Goal: Information Seeking & Learning: Learn about a topic

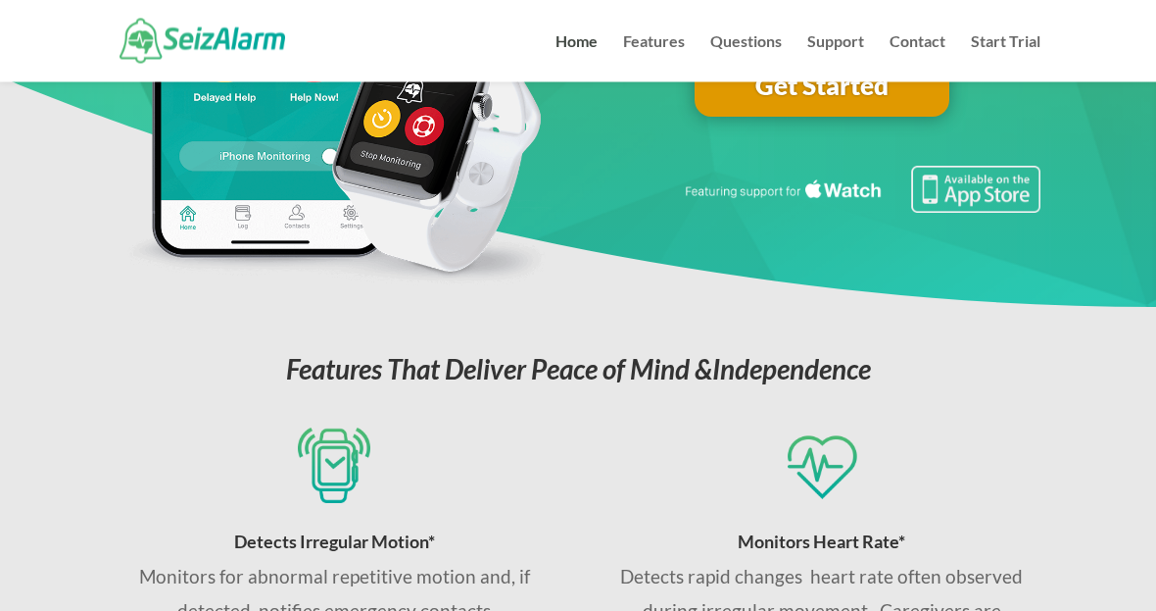
scroll to position [387, 0]
click at [628, 34] on link "Features" at bounding box center [654, 58] width 62 height 48
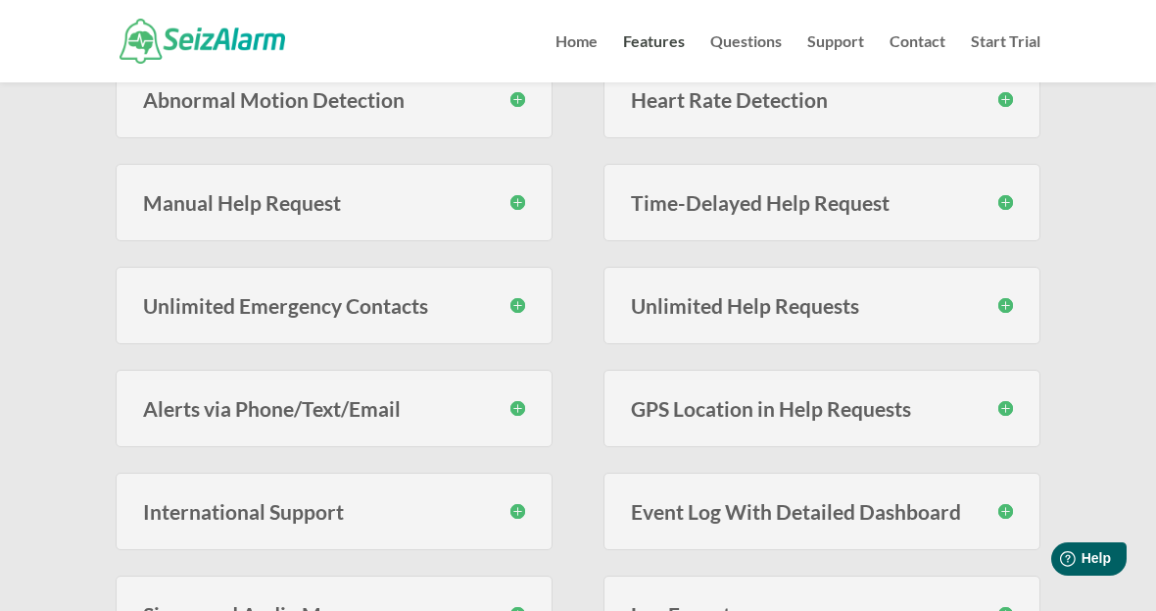
scroll to position [526, 0]
click at [1005, 306] on h3 "Unlimited Help Requests" at bounding box center [822, 304] width 382 height 21
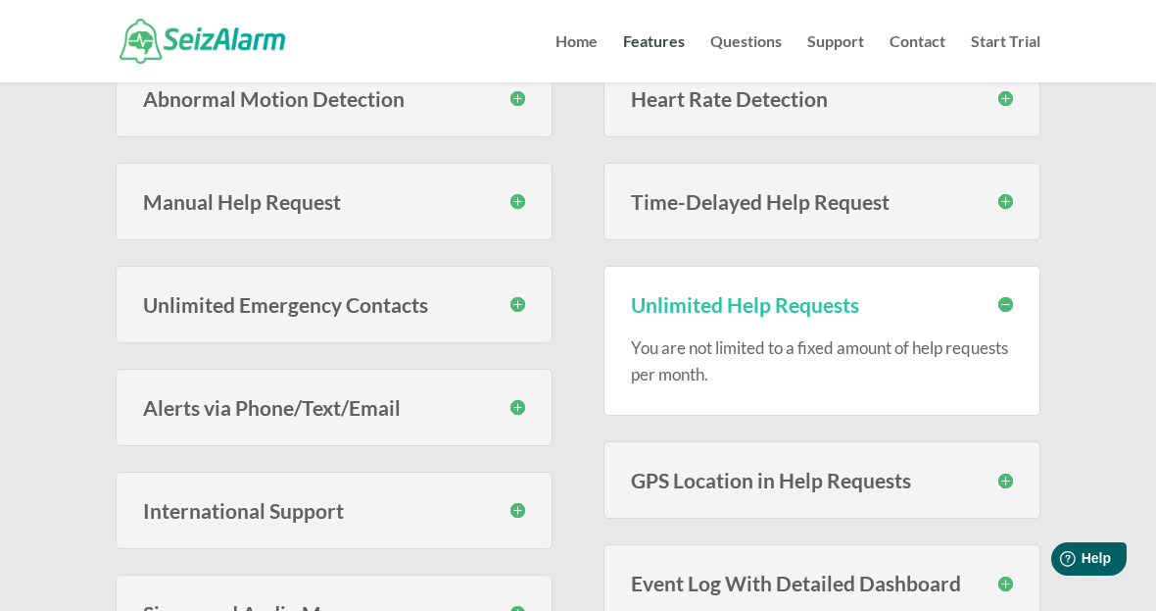
click at [1010, 297] on h3 "Unlimited Help Requests" at bounding box center [822, 304] width 382 height 21
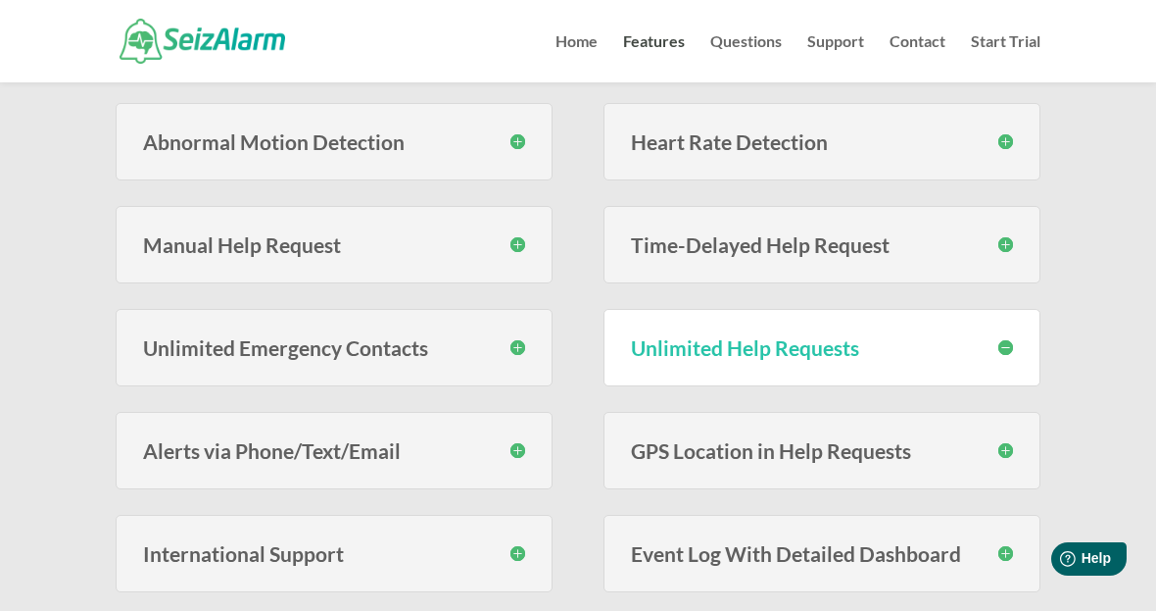
scroll to position [437, 0]
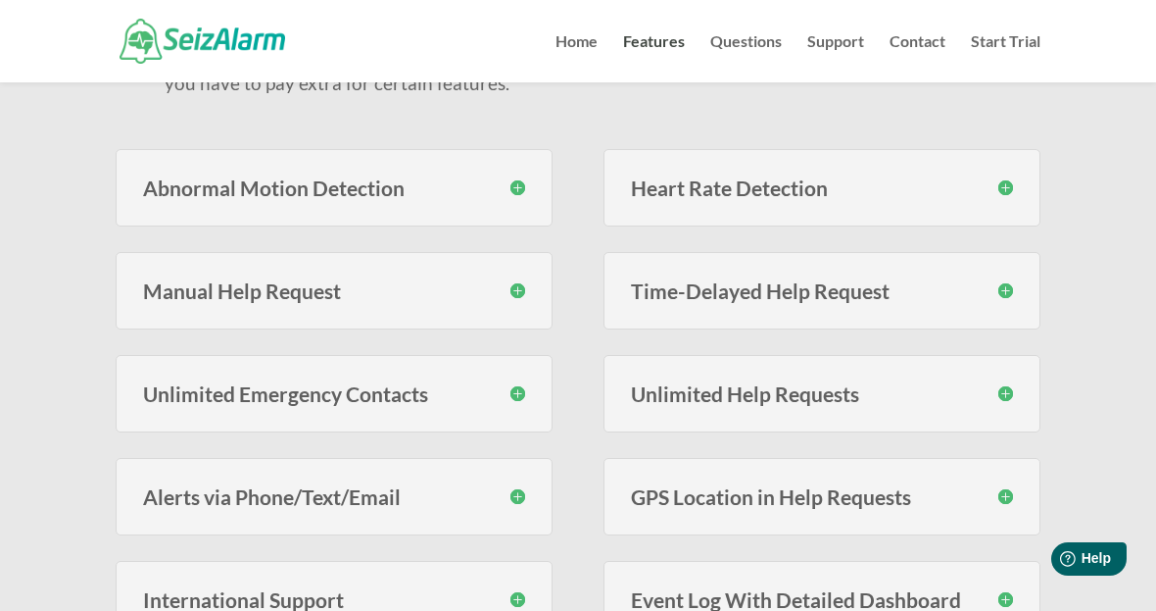
click at [1014, 177] on div "Heart Rate Detection With SeizAlarm you can set custom high and low thresholds …" at bounding box center [822, 187] width 437 height 77
click at [999, 182] on h3 "Heart Rate Detection" at bounding box center [822, 187] width 382 height 21
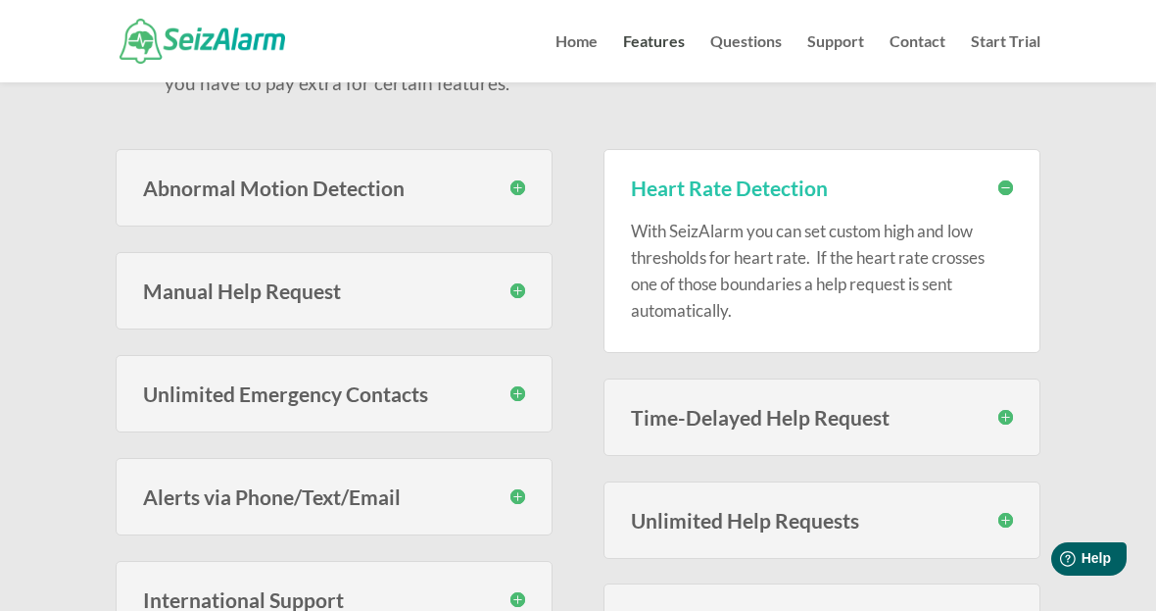
click at [1010, 179] on h3 "Heart Rate Detection" at bounding box center [822, 187] width 382 height 21
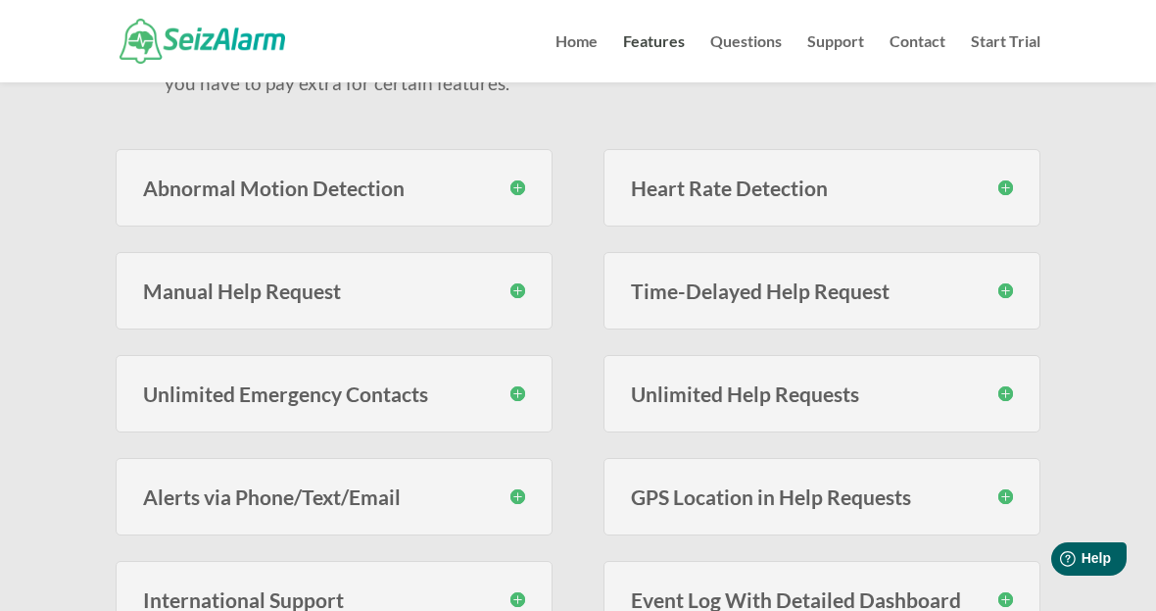
click at [521, 204] on div "Abnormal Motion Detection SeizAlarm monitors for erratic motion using proprieta…" at bounding box center [334, 187] width 437 height 77
click at [527, 184] on div "Abnormal Motion Detection SeizAlarm monitors for erratic motion using proprieta…" at bounding box center [334, 187] width 437 height 77
click at [523, 172] on div "Abnormal Motion Detection SeizAlarm monitors for erratic motion using proprieta…" at bounding box center [334, 187] width 437 height 77
click at [525, 194] on h3 "Abnormal Motion Detection" at bounding box center [334, 187] width 382 height 21
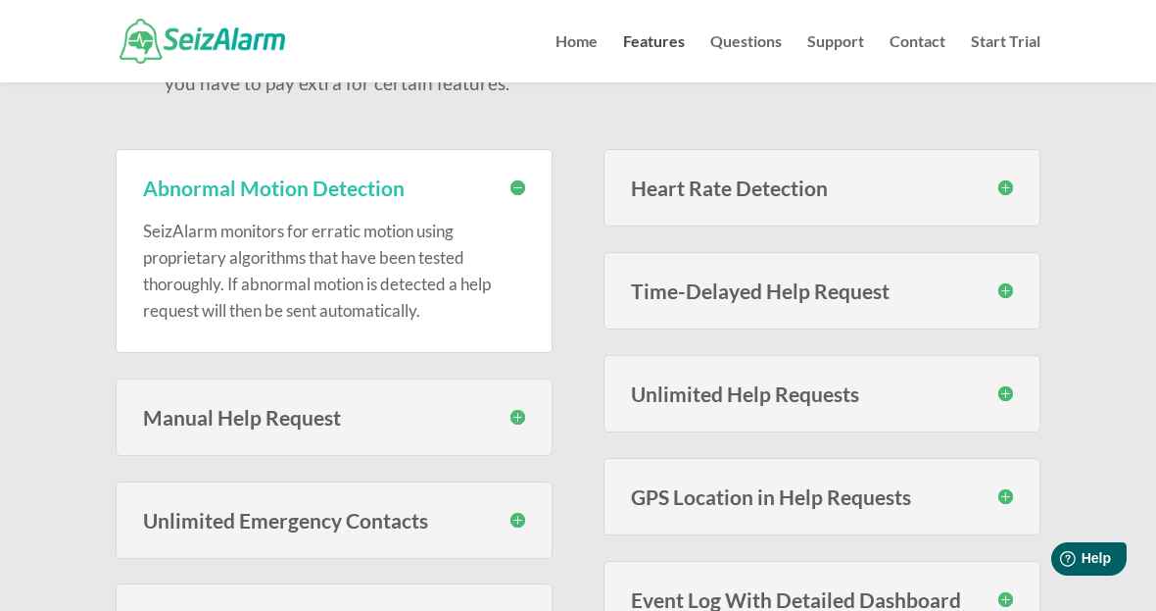
click at [521, 171] on div "Abnormal Motion Detection SeizAlarm monitors for erratic motion using proprieta…" at bounding box center [334, 251] width 437 height 204
click at [528, 177] on div "Abnormal Motion Detection SeizAlarm monitors for erratic motion using proprieta…" at bounding box center [334, 251] width 437 height 204
click at [521, 179] on h3 "Abnormal Motion Detection" at bounding box center [334, 187] width 382 height 21
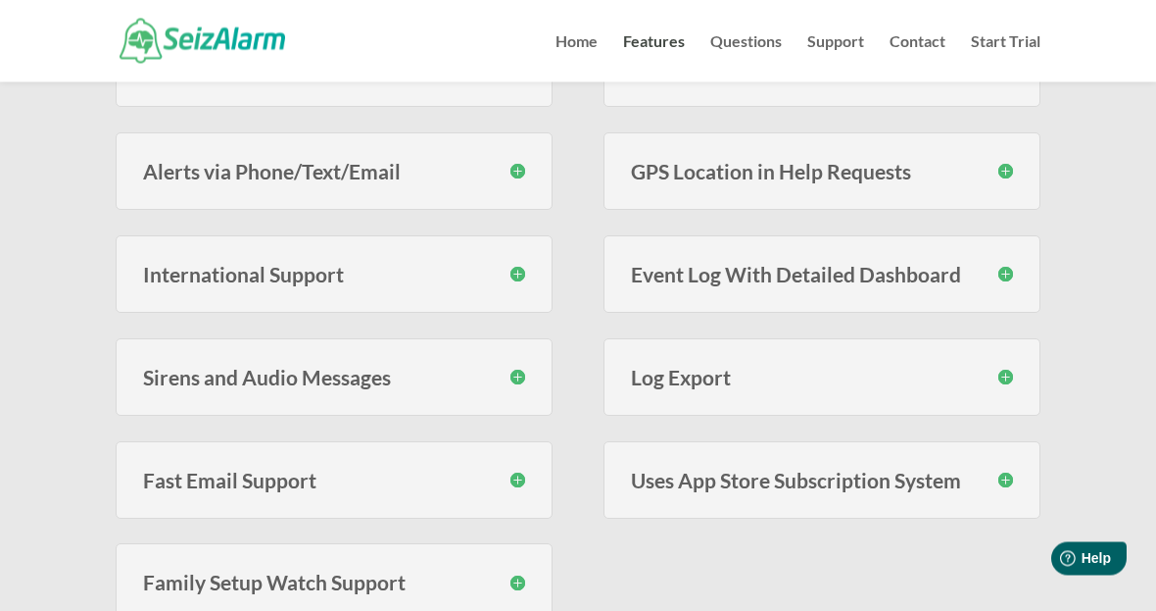
scroll to position [762, 0]
click at [882, 461] on div "Uses App Store Subscription System To make subscribing easy and to make it easy…" at bounding box center [822, 479] width 437 height 77
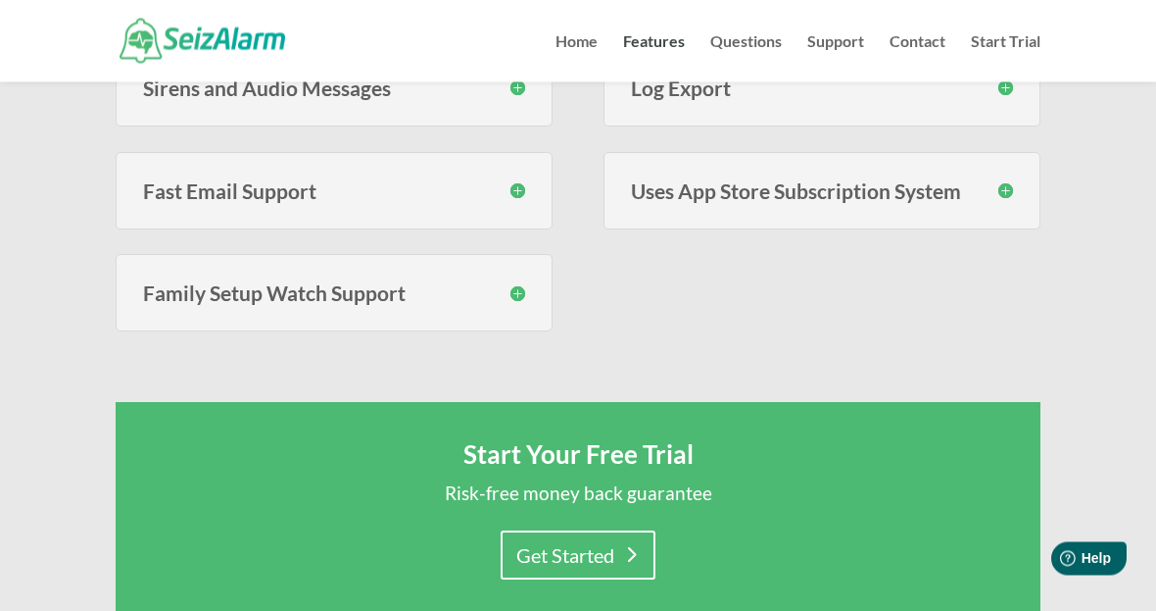
scroll to position [1148, 0]
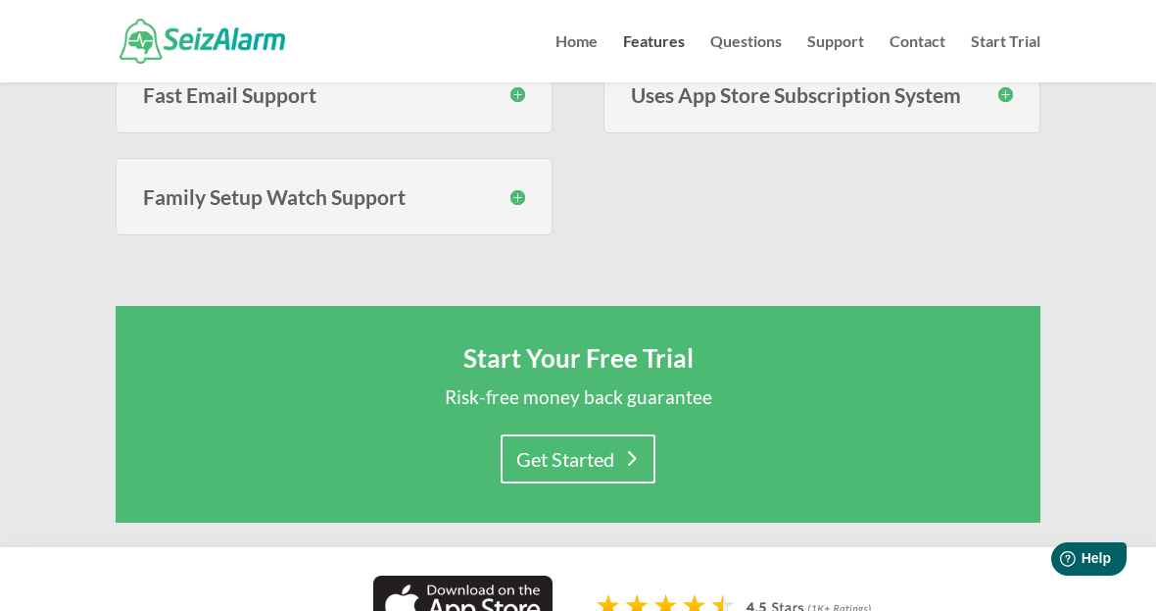
click at [869, 425] on div "Start Your Free Trial Risk-free money back guarantee" at bounding box center [578, 389] width 808 height 88
click at [676, 451] on div "Get Started" at bounding box center [578, 458] width 808 height 49
click at [655, 463] on link "Get Started" at bounding box center [578, 458] width 155 height 49
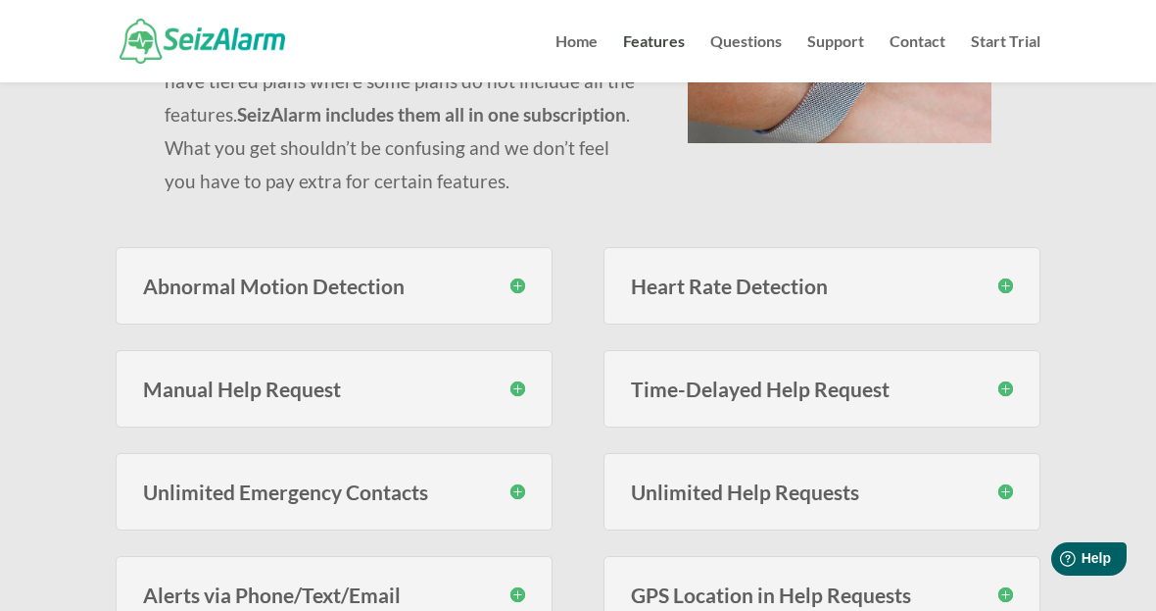
scroll to position [0, 0]
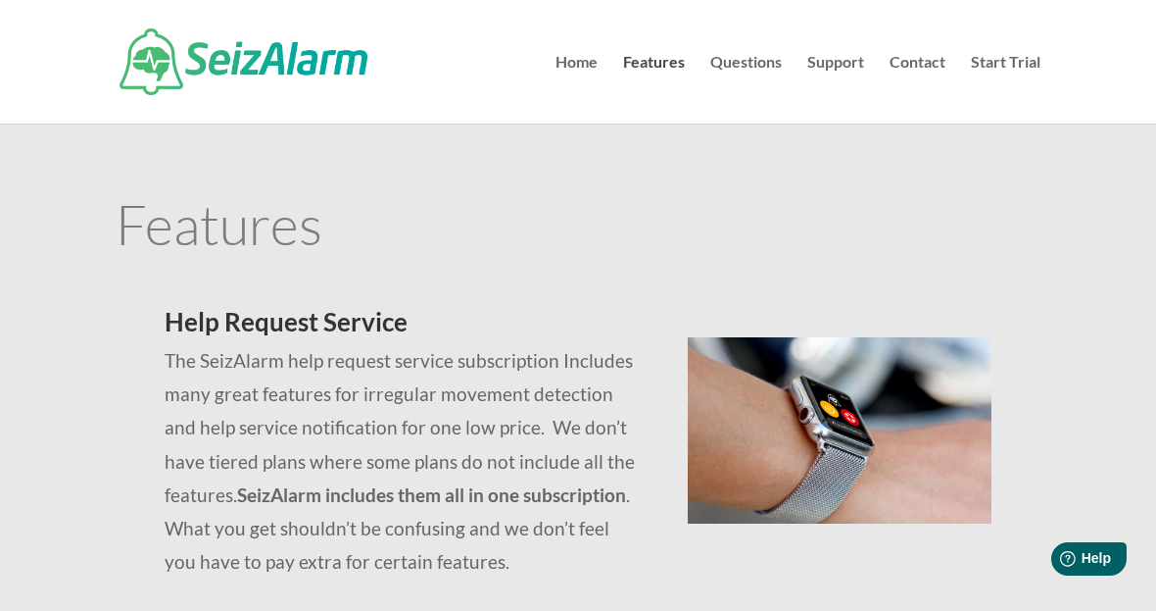
click at [768, 62] on link "Questions" at bounding box center [747, 89] width 72 height 69
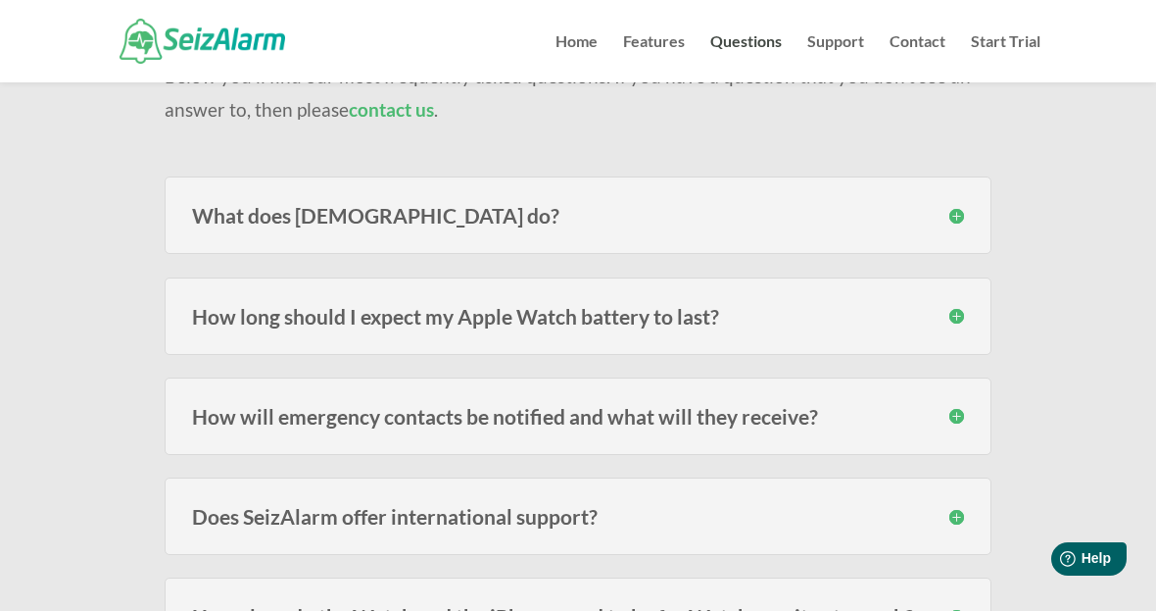
scroll to position [209, 0]
click at [932, 318] on h3 "How long should I expect my Apple Watch battery to last?" at bounding box center [578, 315] width 772 height 21
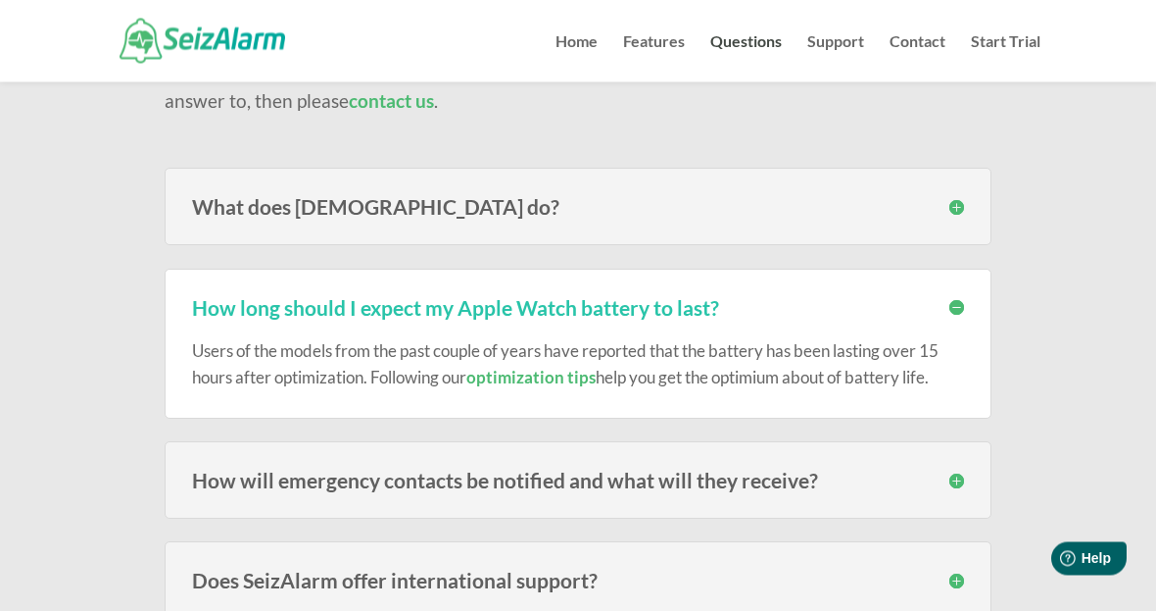
scroll to position [219, 0]
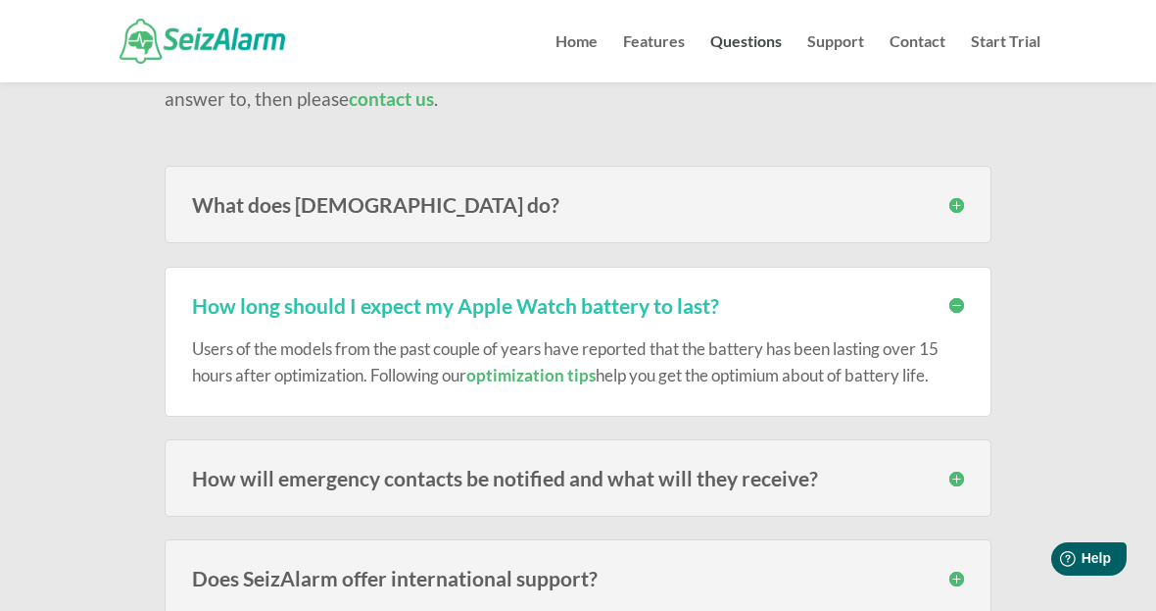
click at [968, 293] on div "How long should I expect my Apple Watch battery to last? Users of the models fr…" at bounding box center [578, 342] width 827 height 150
click at [957, 311] on h3 "How long should I expect my Apple Watch battery to last?" at bounding box center [578, 305] width 772 height 21
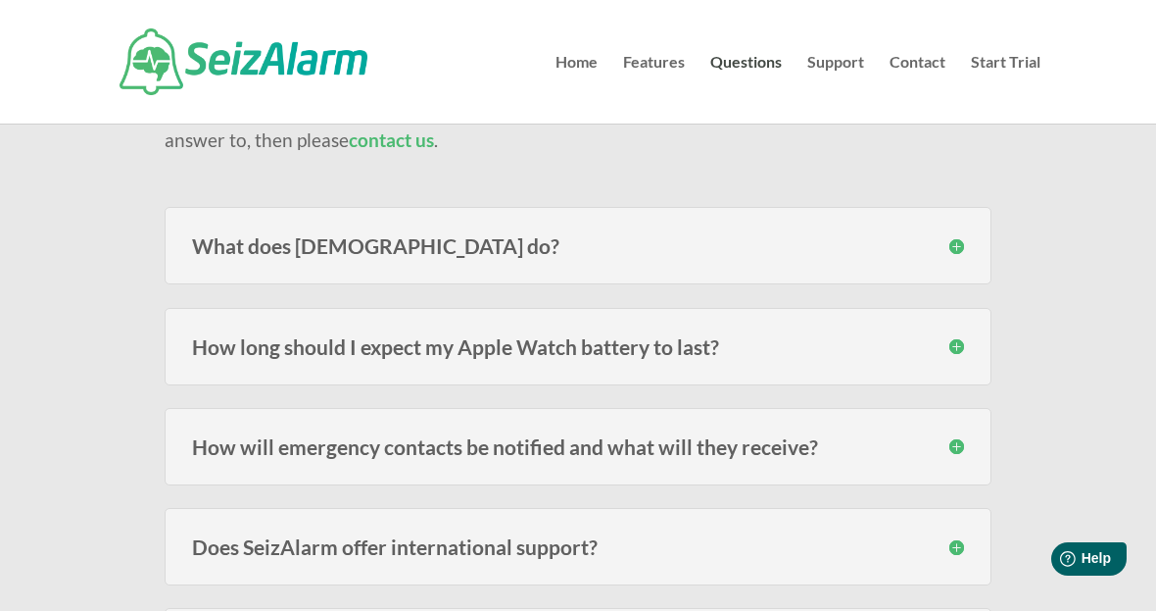
scroll to position [0, 0]
